Goal: Task Accomplishment & Management: Manage account settings

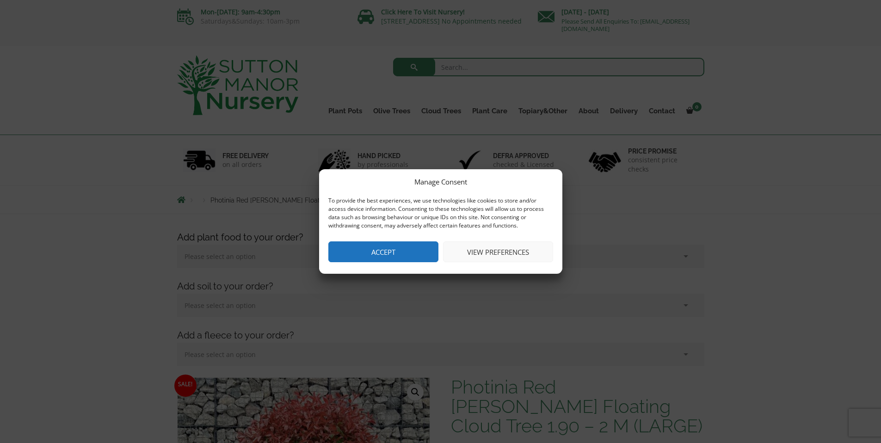
click at [509, 247] on button "View preferences" at bounding box center [498, 251] width 110 height 21
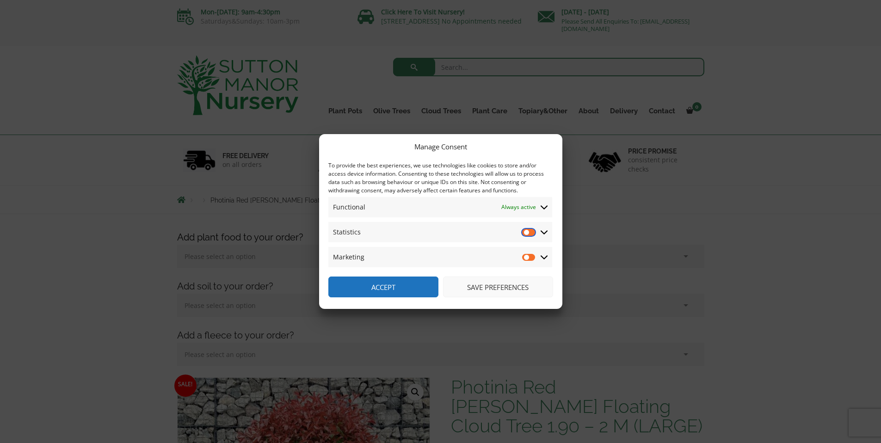
click at [528, 231] on input "Statistics" at bounding box center [529, 231] width 14 height 9
checkbox input "true"
click at [528, 259] on input "Marketing" at bounding box center [529, 256] width 14 height 9
checkbox input "true"
click at [521, 288] on button "Save preferences" at bounding box center [498, 286] width 110 height 21
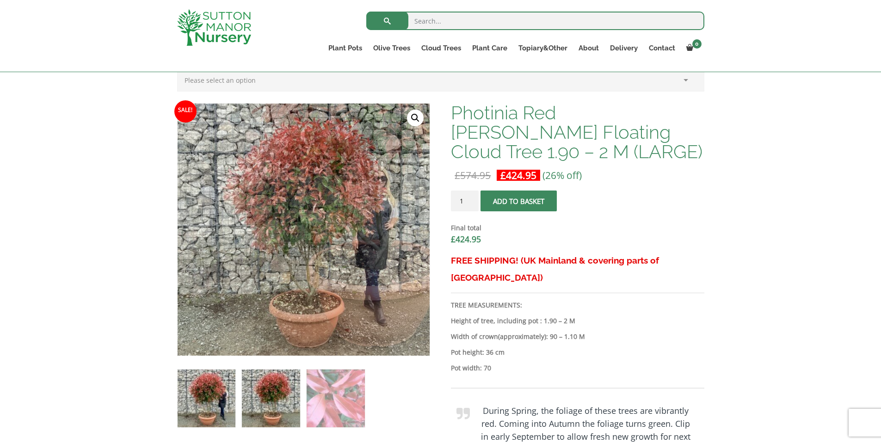
scroll to position [317, 0]
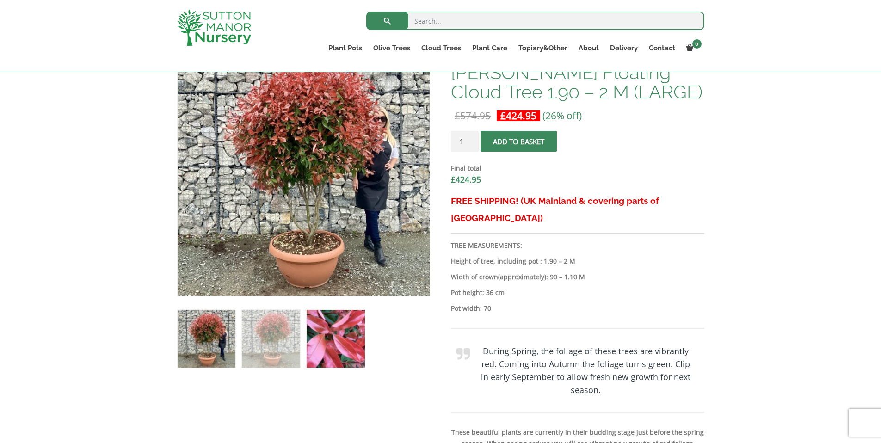
click at [333, 341] on img at bounding box center [335, 339] width 58 height 58
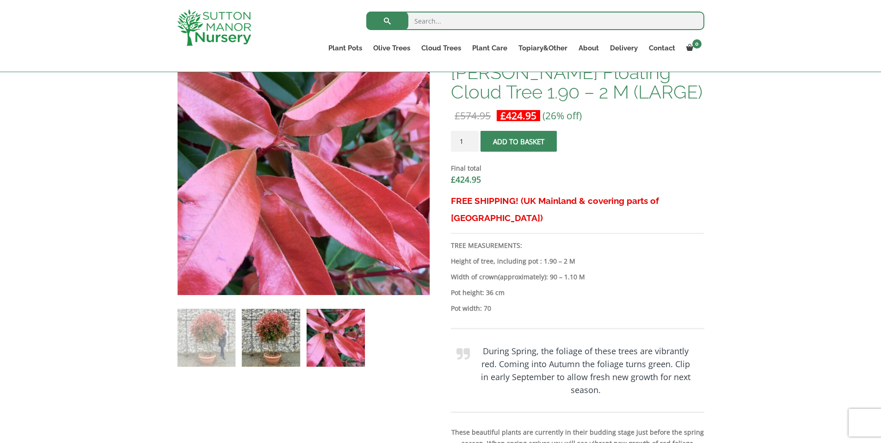
click at [270, 340] on img at bounding box center [271, 338] width 58 height 58
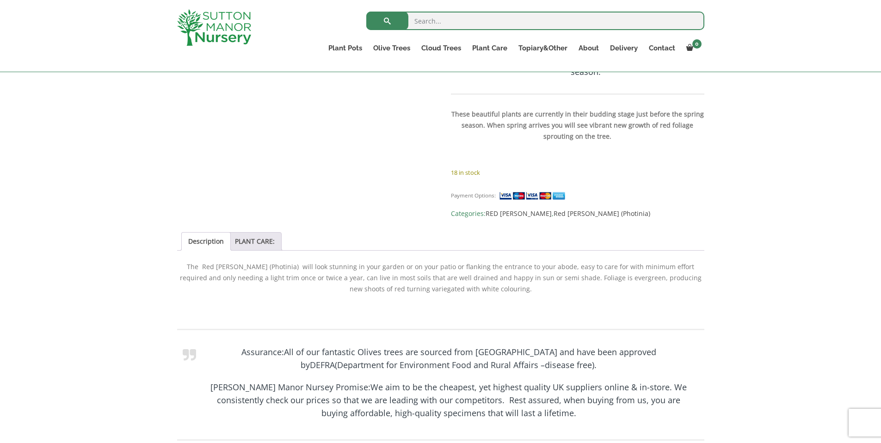
scroll to position [722, 0]
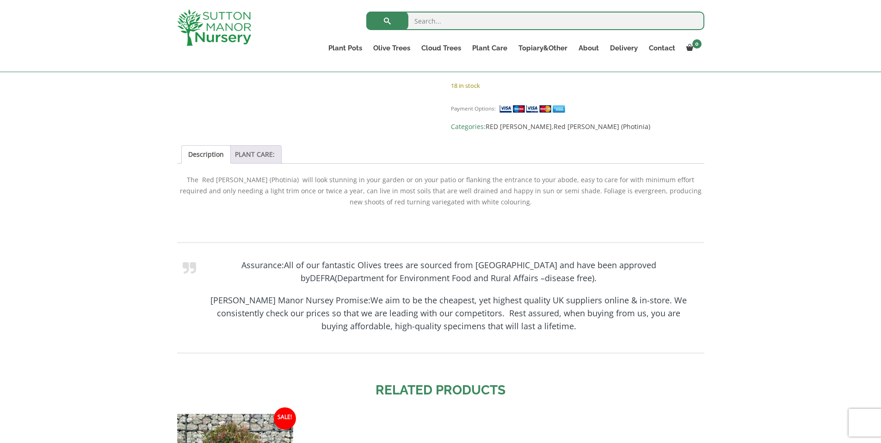
click at [264, 146] on link "PLANT CARE:" at bounding box center [255, 155] width 40 height 18
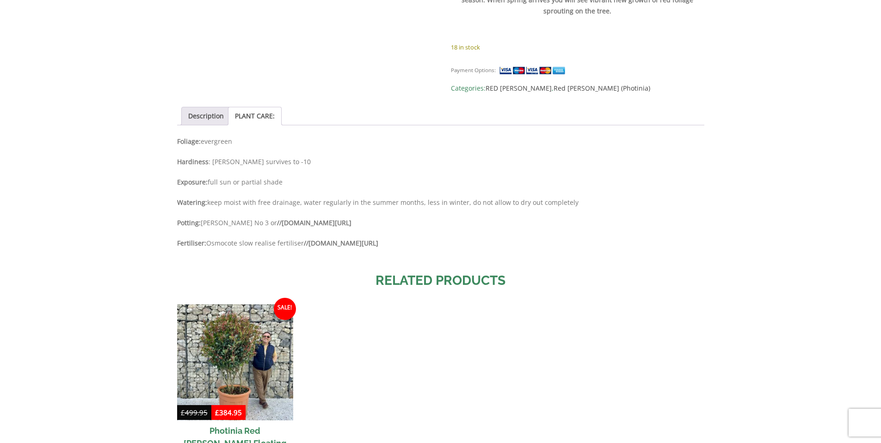
scroll to position [0, 0]
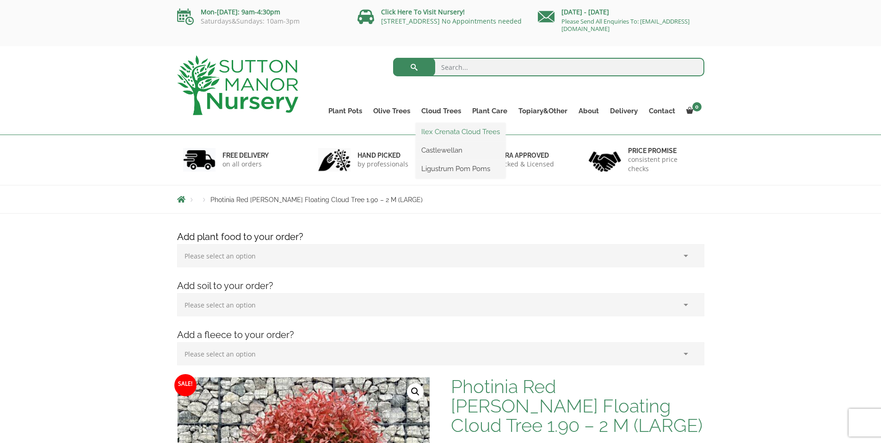
click at [441, 132] on link "Ilex Crenata Cloud Trees" at bounding box center [461, 132] width 90 height 14
